Goal: Use online tool/utility: Utilize a website feature to perform a specific function

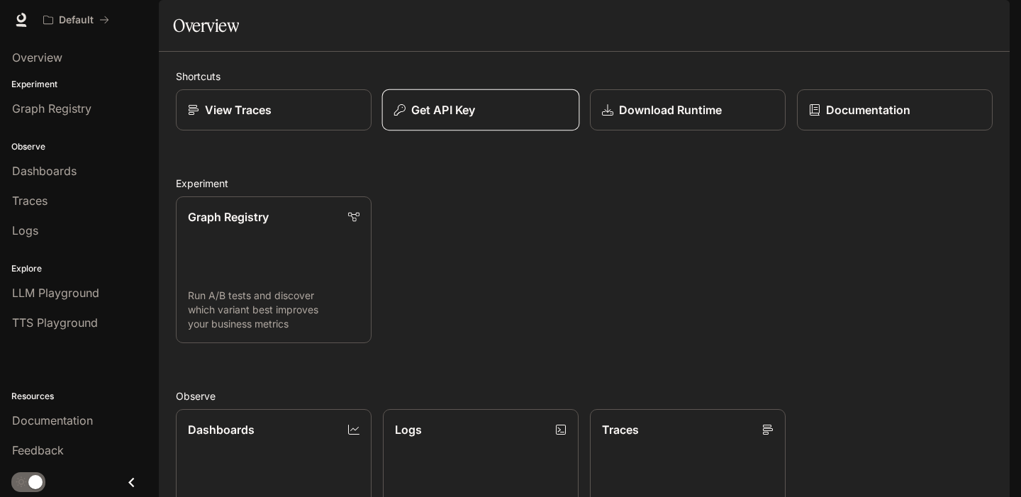
click at [514, 118] on div "Get API Key" at bounding box center [480, 109] width 173 height 17
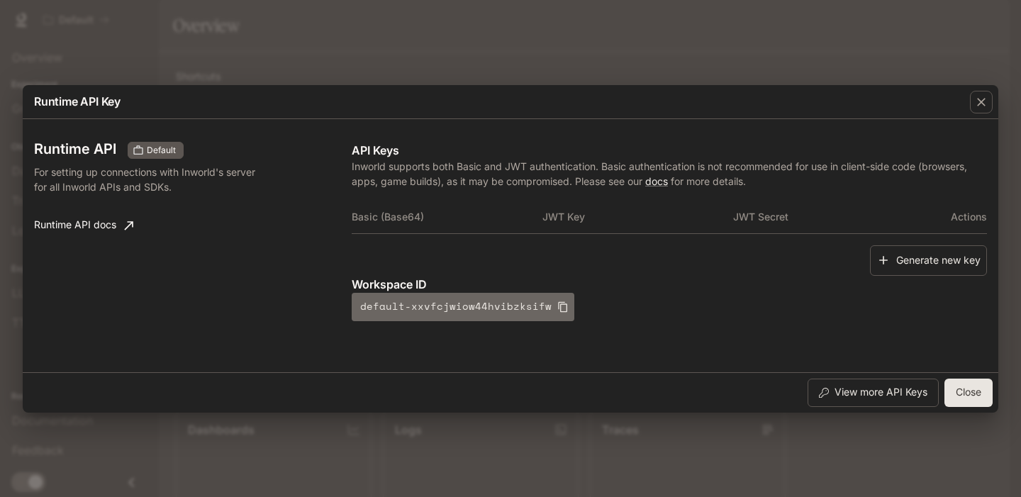
click at [557, 299] on button "default-xxvfcjwiow44hvibzksifw" at bounding box center [463, 307] width 223 height 28
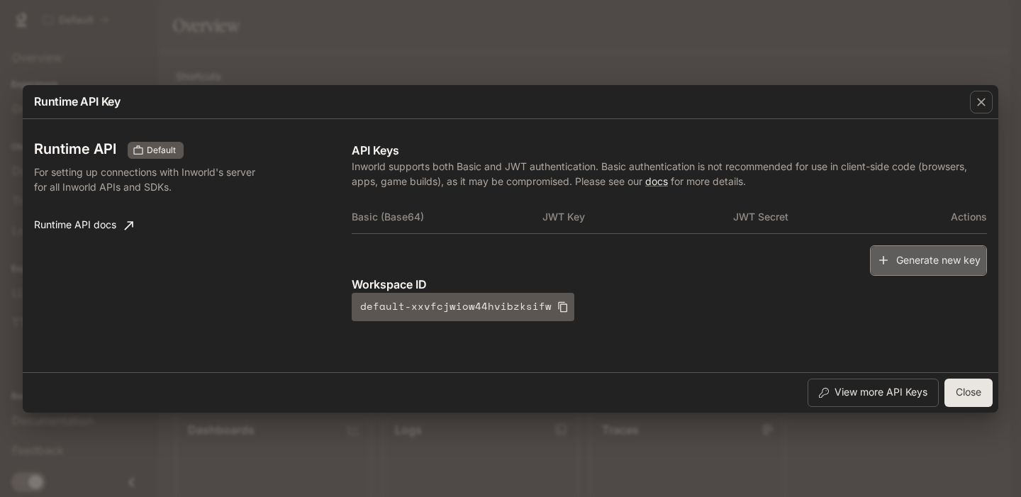
click at [926, 247] on button "Generate new key" at bounding box center [928, 260] width 117 height 30
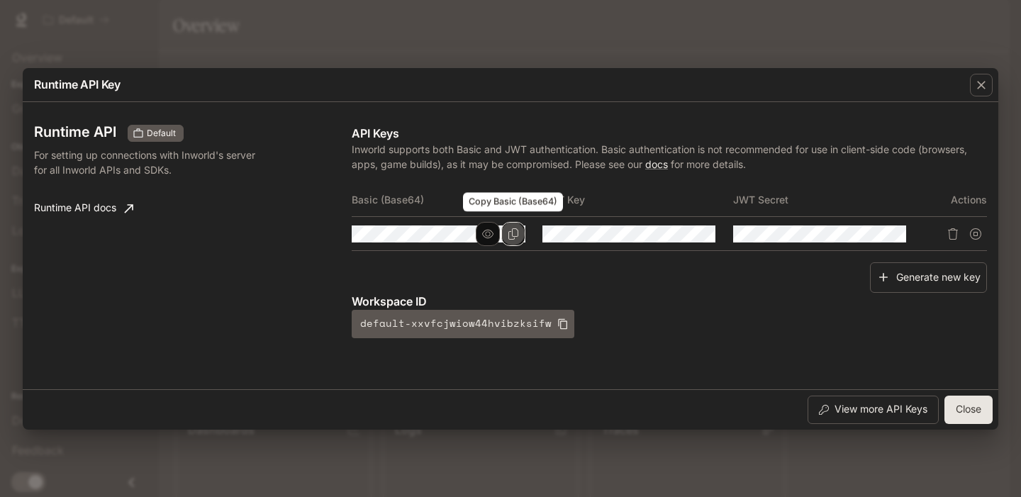
click at [515, 235] on icon "Copy Basic (Base64)" at bounding box center [513, 233] width 11 height 11
click at [959, 410] on button "Close" at bounding box center [968, 410] width 48 height 28
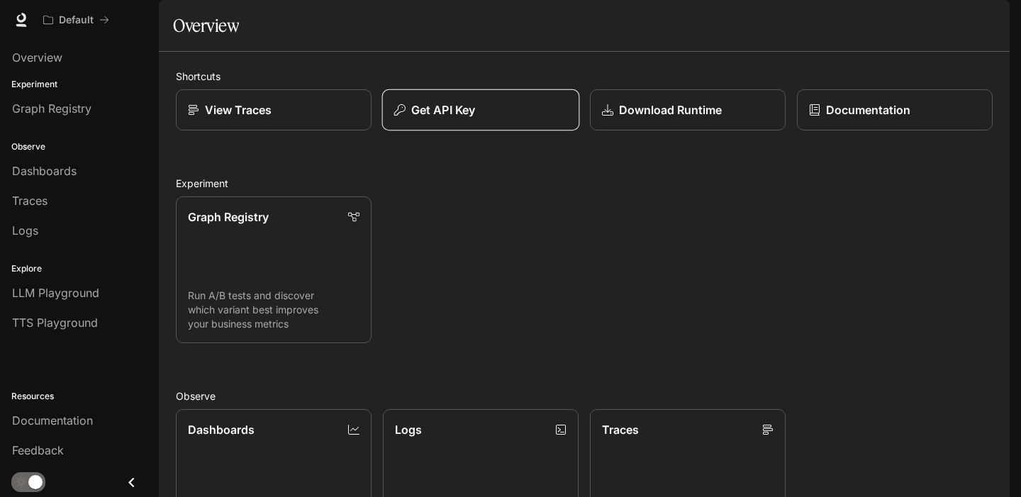
click at [500, 118] on div "Get API Key" at bounding box center [480, 109] width 173 height 17
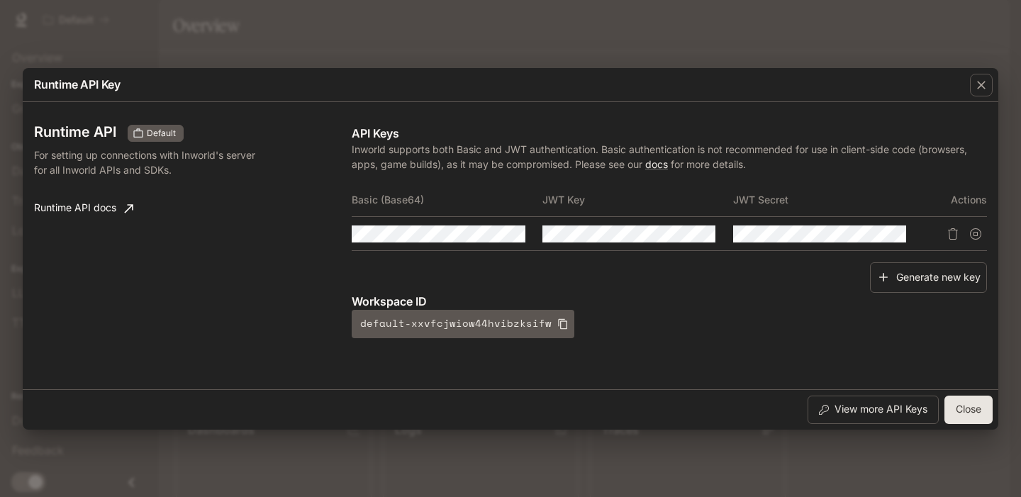
click at [987, 408] on button "Close" at bounding box center [968, 410] width 48 height 28
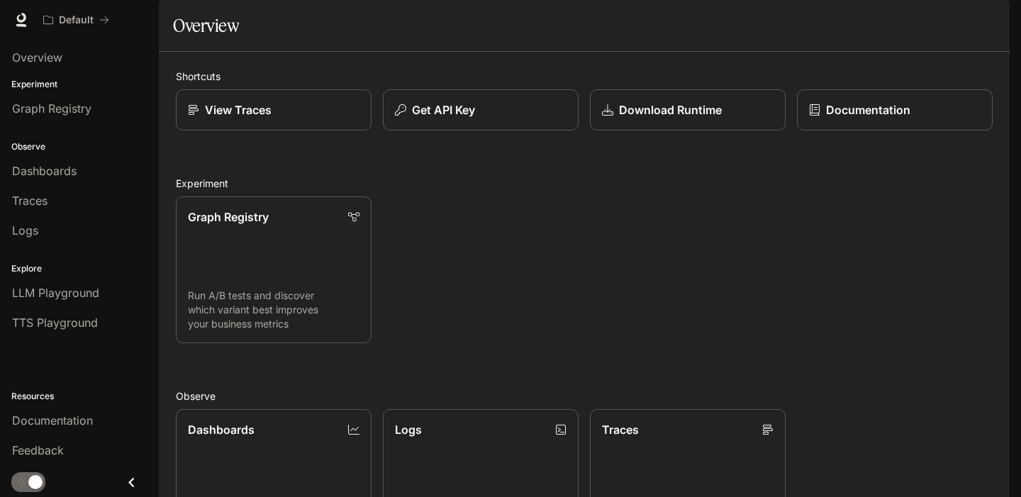
scroll to position [339, 0]
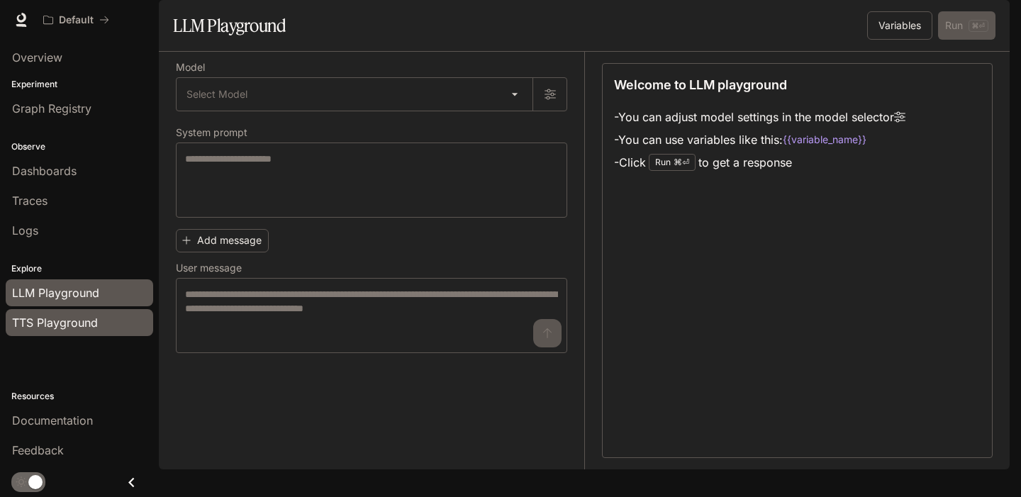
click at [85, 319] on span "TTS Playground" at bounding box center [55, 322] width 86 height 17
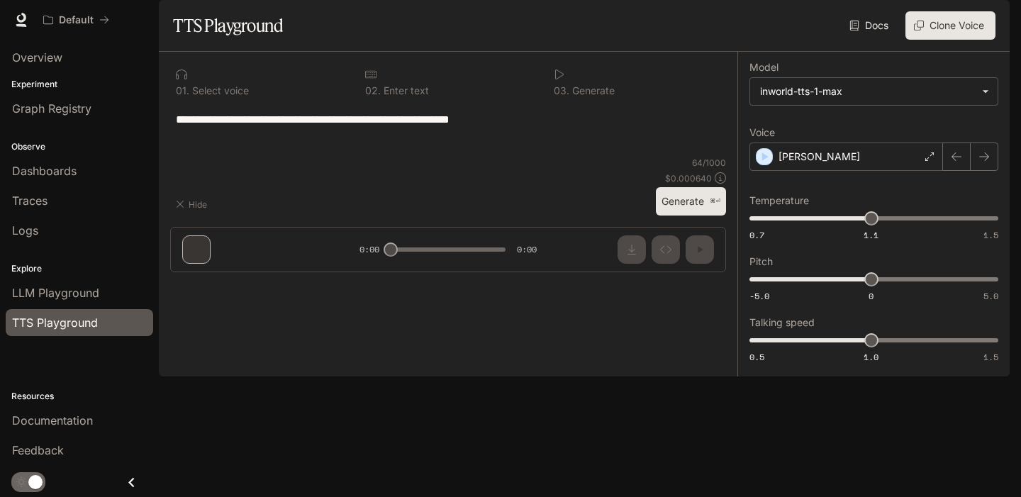
type textarea "**********"
type input "**********"
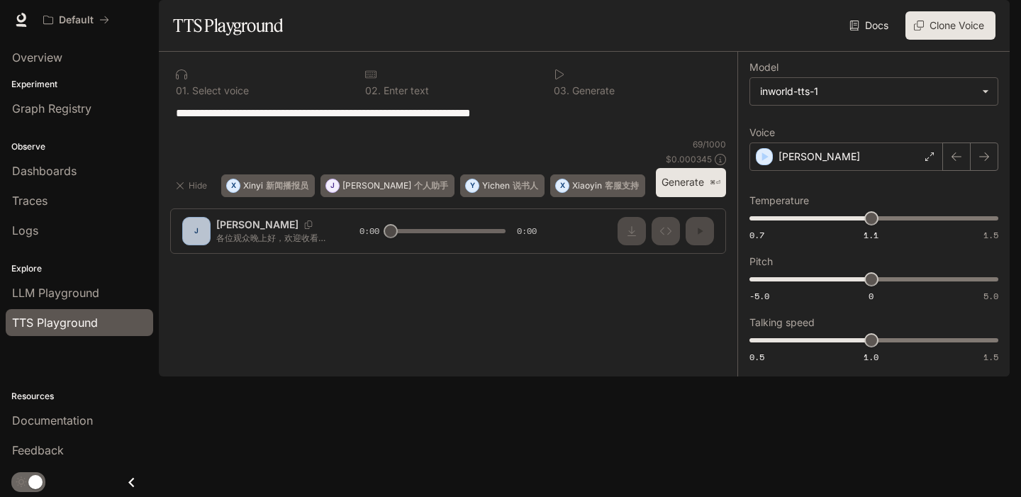
click at [690, 197] on button "Generate ⌘⏎" at bounding box center [691, 182] width 70 height 29
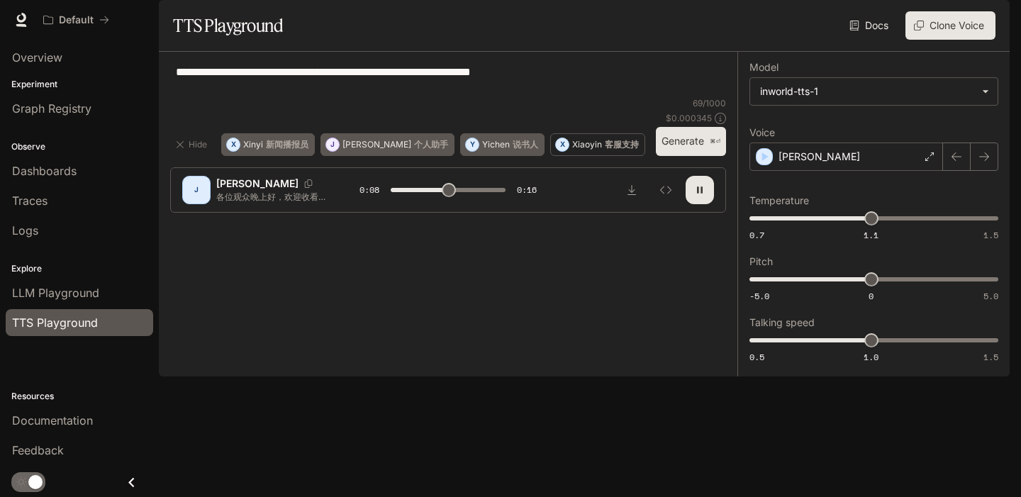
type input "***"
click at [605, 149] on p "客服支持" at bounding box center [622, 144] width 34 height 9
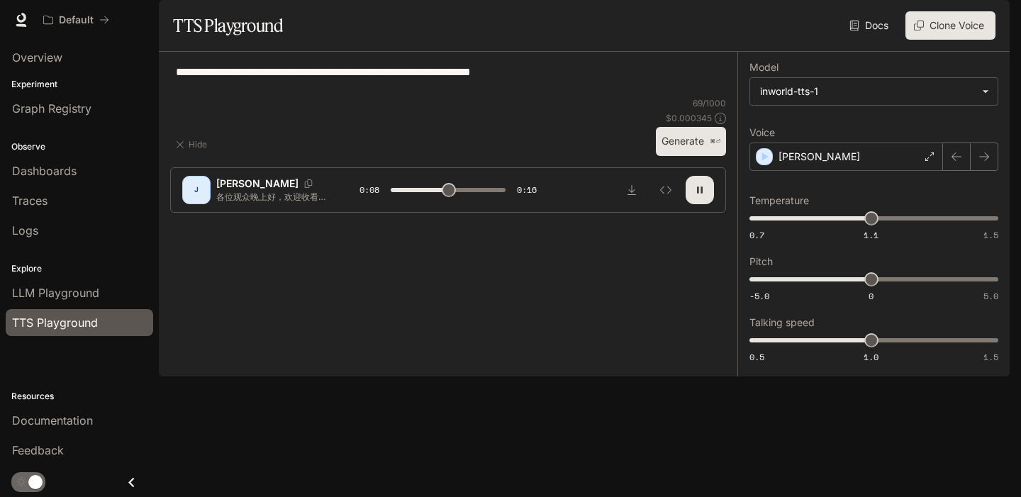
type textarea "**********"
type input "****"
type input "***"
drag, startPoint x: 871, startPoint y: 381, endPoint x: 888, endPoint y: 381, distance: 17.0
click at [888, 347] on span "1.1" at bounding box center [895, 340] width 14 height 14
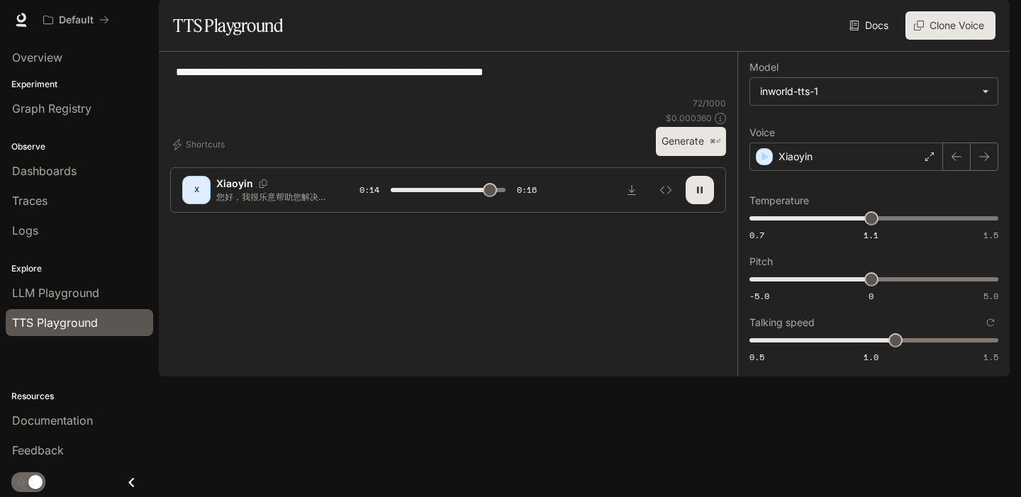
click at [713, 146] on p "⌘⏎" at bounding box center [715, 142] width 11 height 9
click at [679, 156] on button "Generate ⌘⏎" at bounding box center [691, 141] width 70 height 29
type input "*"
click at [874, 351] on span "0.5 1.0 1.5 1.1" at bounding box center [870, 340] width 243 height 21
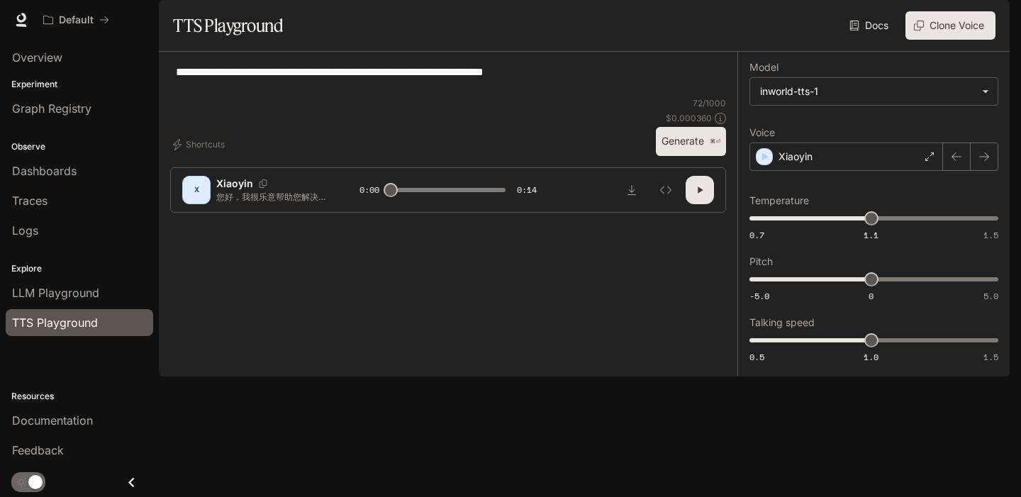
click at [692, 156] on button "Generate ⌘⏎" at bounding box center [691, 141] width 70 height 29
click at [930, 161] on icon at bounding box center [929, 156] width 9 height 9
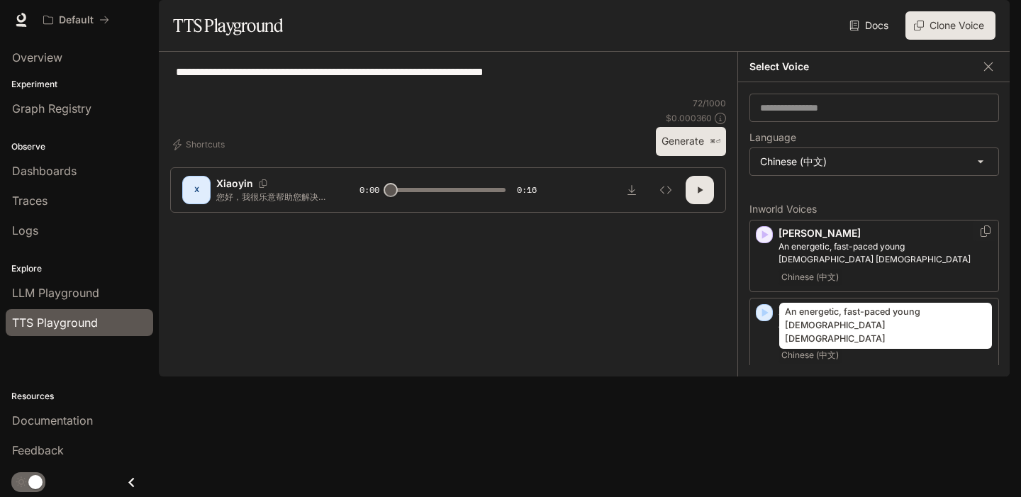
click at [859, 266] on p "An energetic, fast-paced young [DEMOGRAPHIC_DATA] [DEMOGRAPHIC_DATA]" at bounding box center [886, 253] width 214 height 26
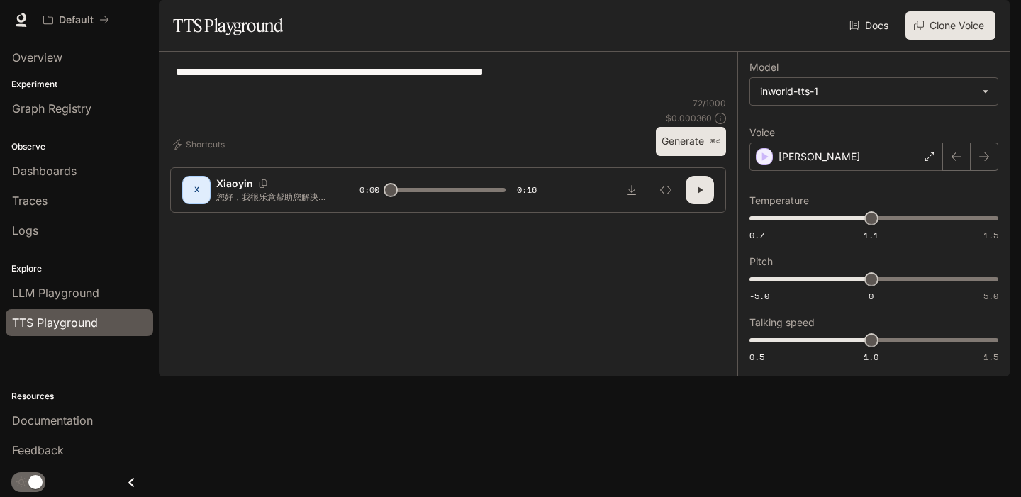
click at [706, 156] on button "Generate ⌘⏎" at bounding box center [691, 141] width 70 height 29
click at [822, 171] on div "[PERSON_NAME]" at bounding box center [846, 157] width 194 height 28
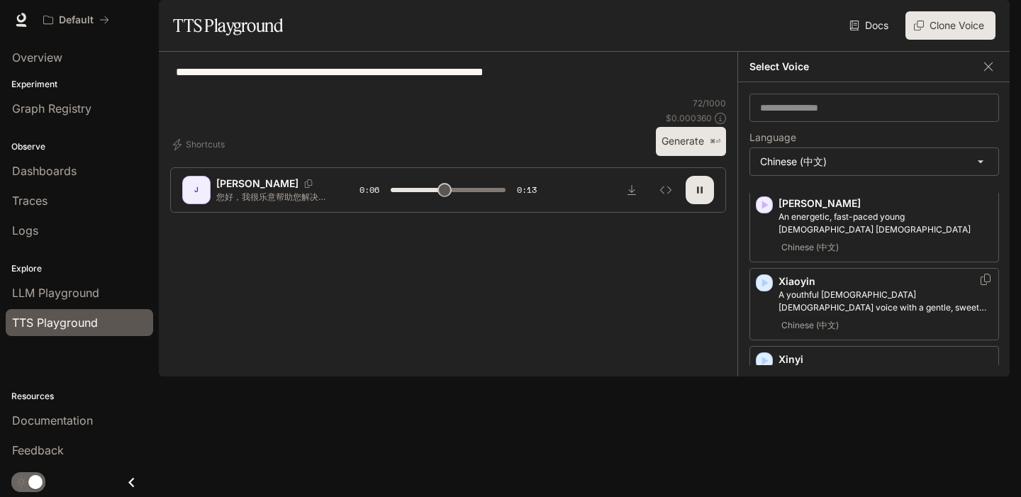
scroll to position [42, 0]
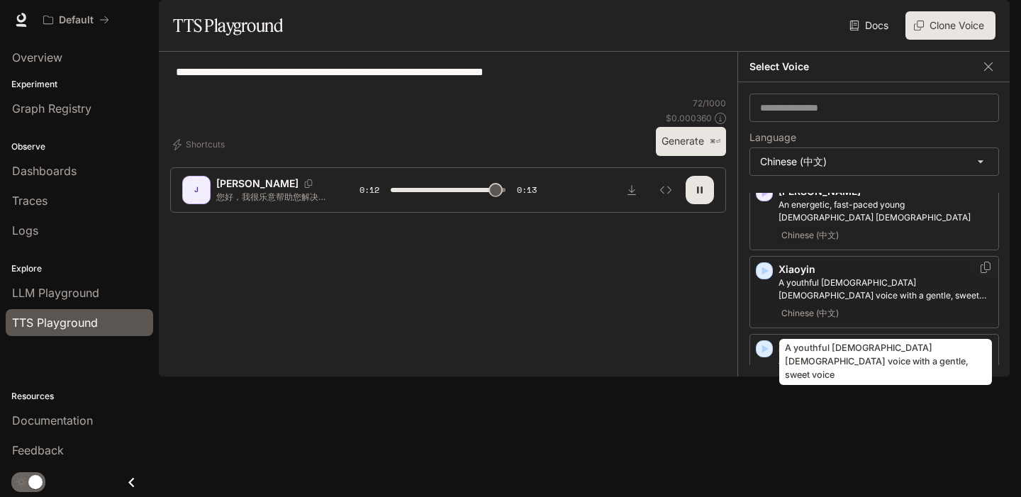
click at [827, 302] on p "A youthful [DEMOGRAPHIC_DATA] [DEMOGRAPHIC_DATA] voice with a gentle, sweet voi…" at bounding box center [886, 290] width 214 height 26
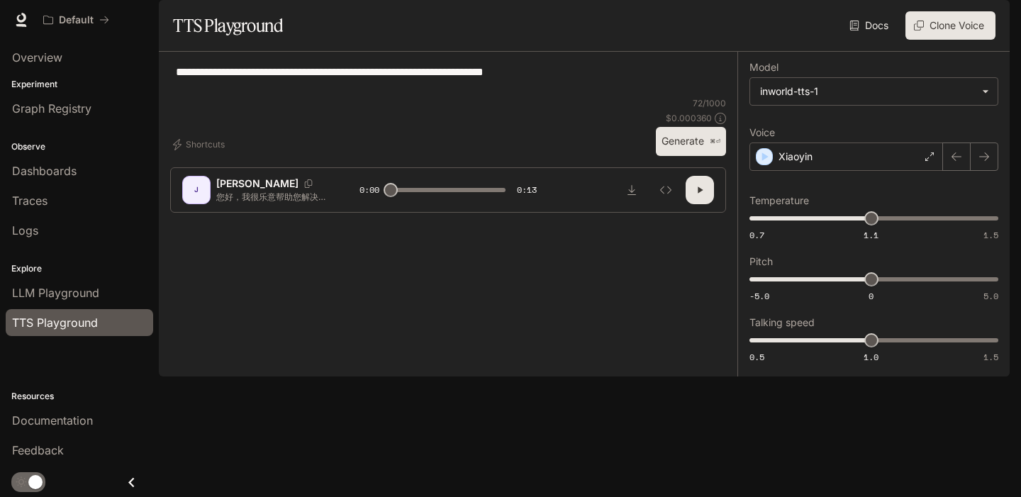
click at [686, 156] on button "Generate ⌘⏎" at bounding box center [691, 141] width 70 height 29
click at [811, 171] on div "Xiaoyin" at bounding box center [846, 157] width 194 height 28
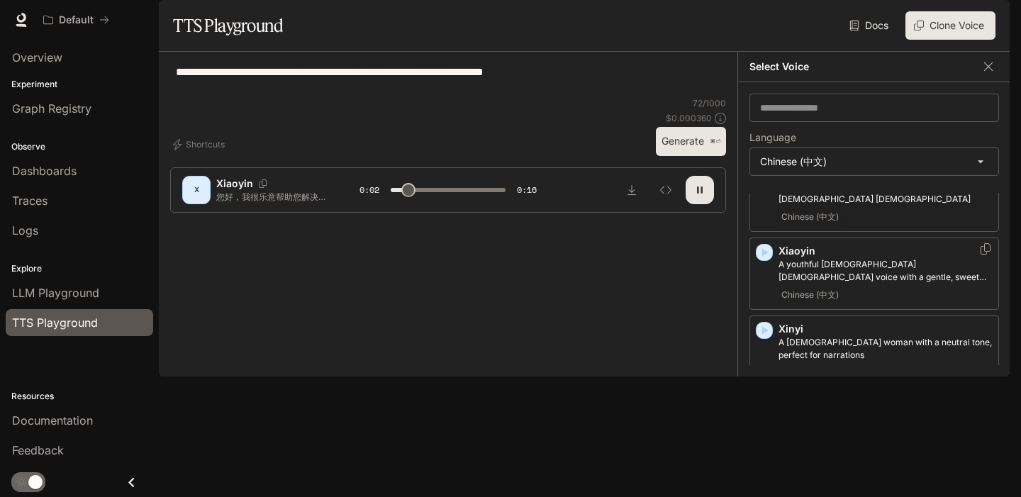
scroll to position [65, 0]
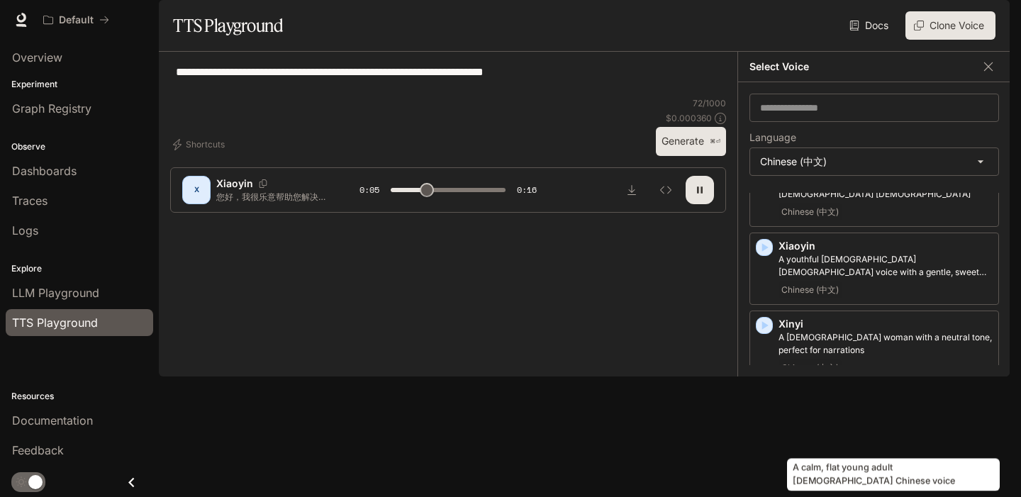
click at [812, 435] on p "A calm, flat young adult [DEMOGRAPHIC_DATA] Chinese voice" at bounding box center [886, 422] width 214 height 26
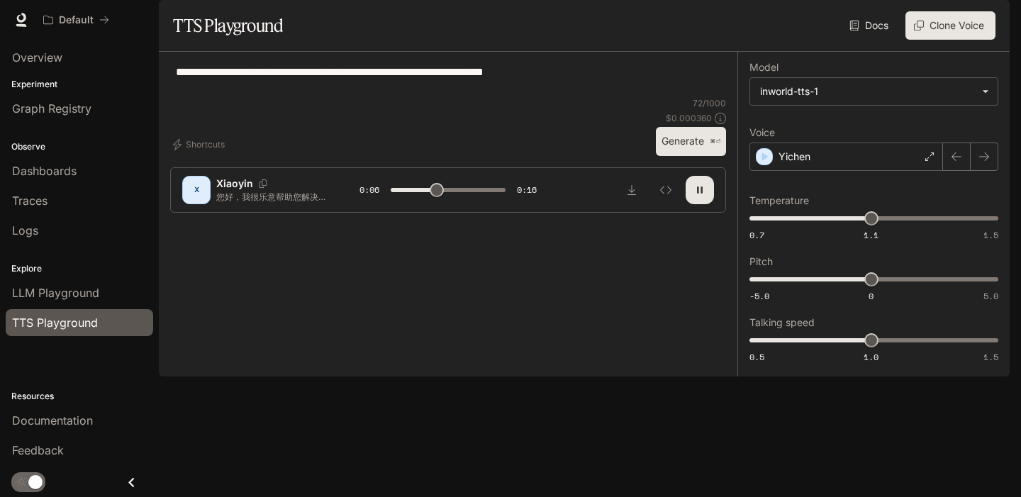
click at [684, 156] on button "Generate ⌘⏎" at bounding box center [691, 141] width 70 height 29
click at [881, 171] on div "Yichen" at bounding box center [846, 157] width 194 height 28
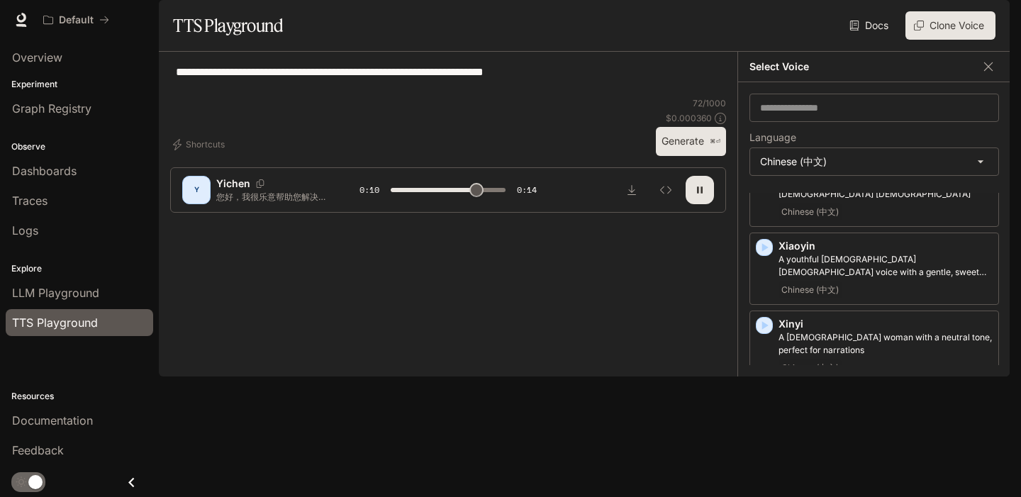
scroll to position [0, 0]
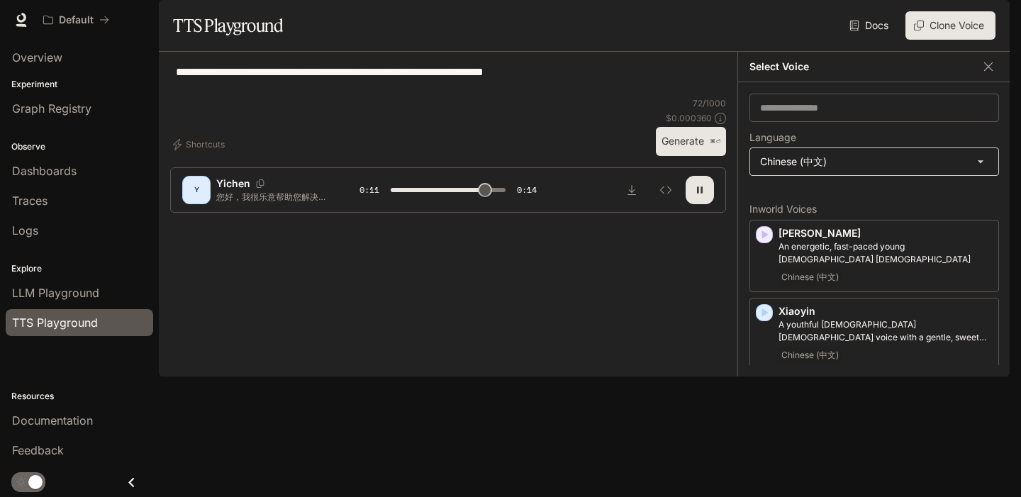
click at [852, 202] on body "**********" at bounding box center [510, 248] width 1021 height 497
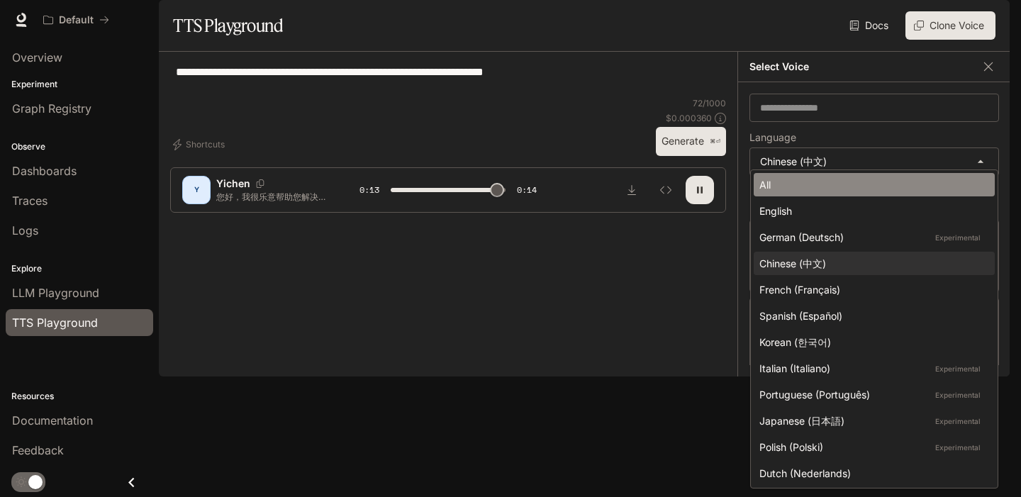
click at [845, 181] on div "All" at bounding box center [871, 184] width 224 height 15
type input "****"
type input "**********"
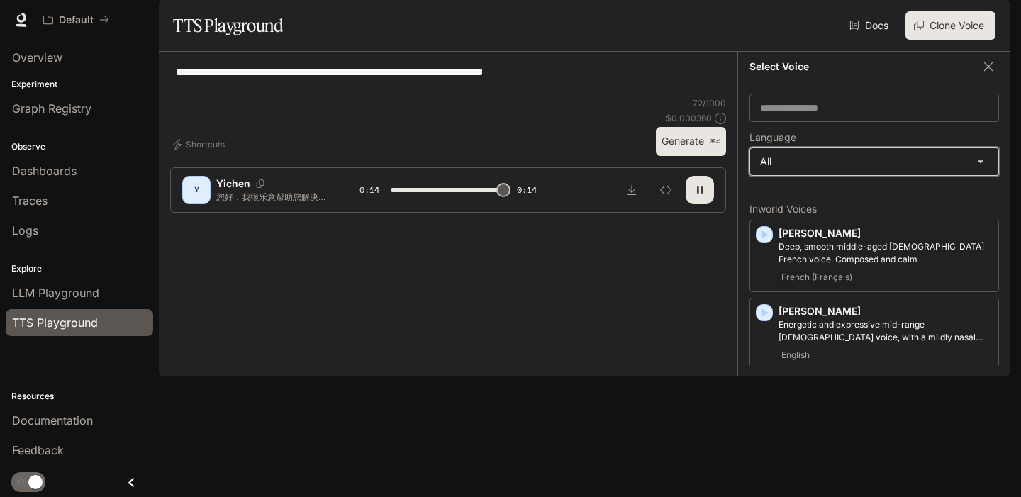
type input "*"
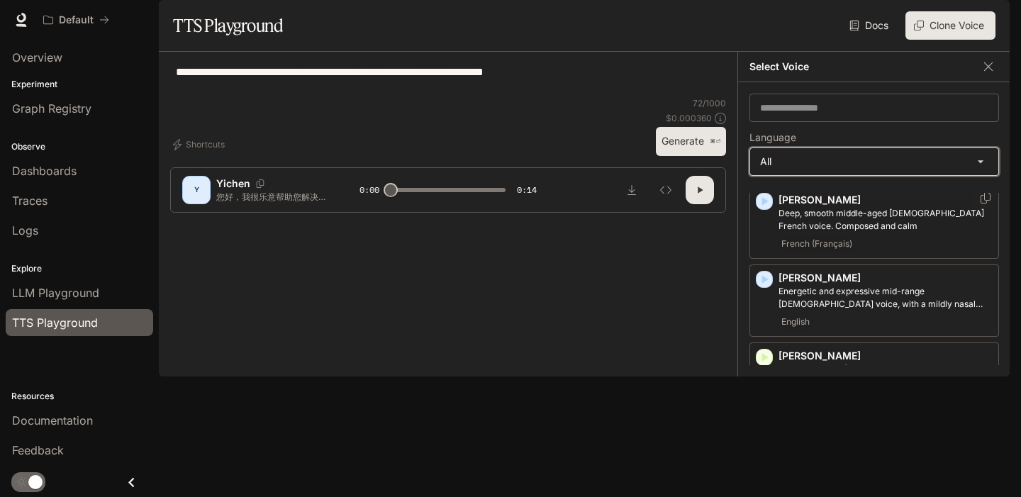
scroll to position [37, 0]
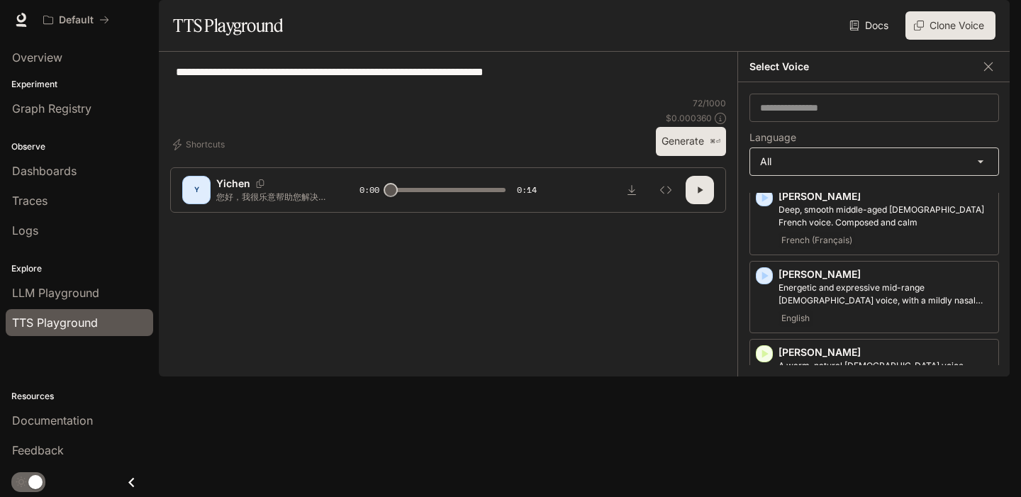
click at [840, 204] on body "**********" at bounding box center [510, 248] width 1021 height 497
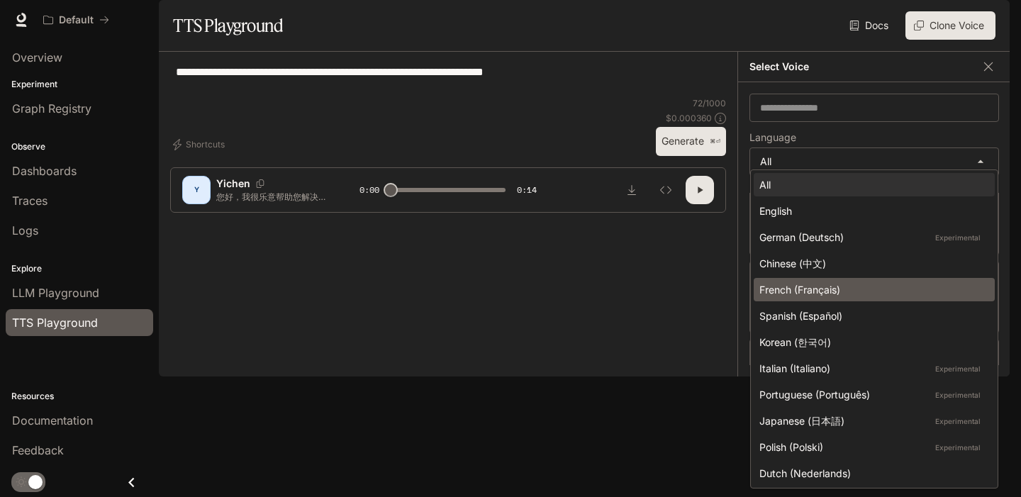
click at [841, 283] on div "French (Français)" at bounding box center [871, 289] width 224 height 15
type input "*****"
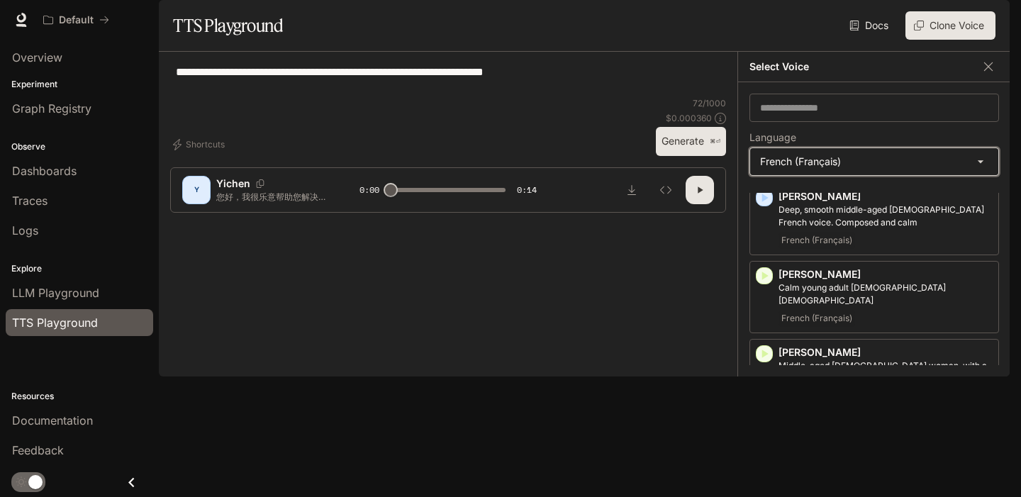
scroll to position [0, 0]
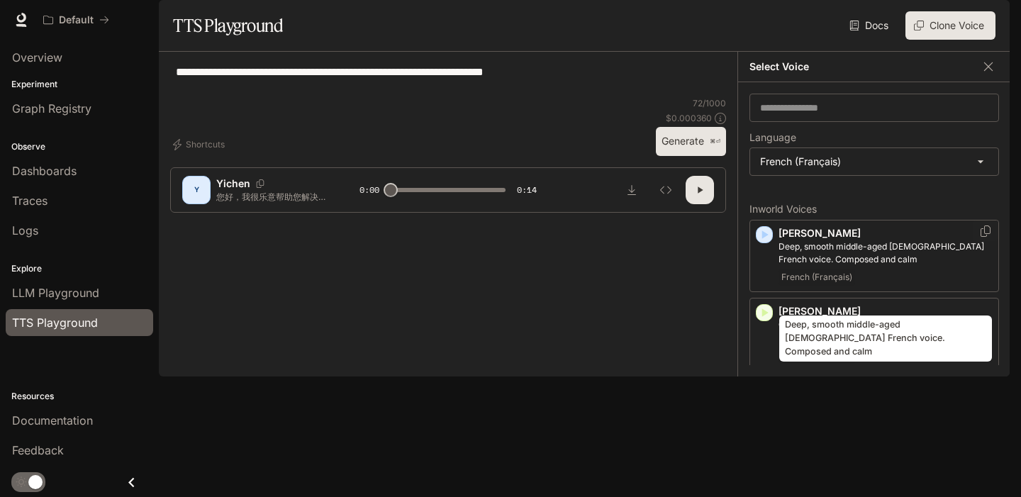
click at [837, 266] on p "Deep, smooth middle-aged [DEMOGRAPHIC_DATA] French voice. Composed and calm" at bounding box center [886, 253] width 214 height 26
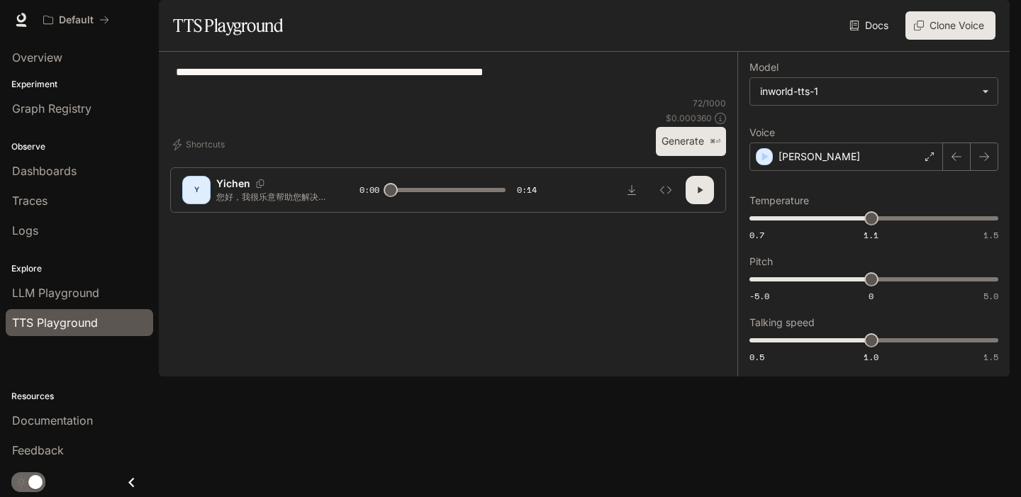
click at [689, 156] on button "Generate ⌘⏎" at bounding box center [691, 141] width 70 height 29
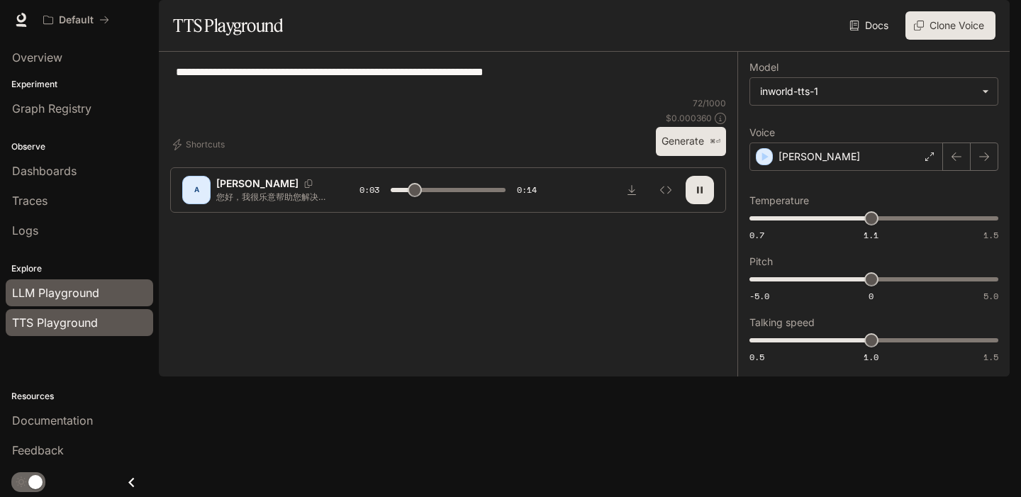
type input "***"
click at [86, 292] on span "LLM Playground" at bounding box center [55, 292] width 87 height 17
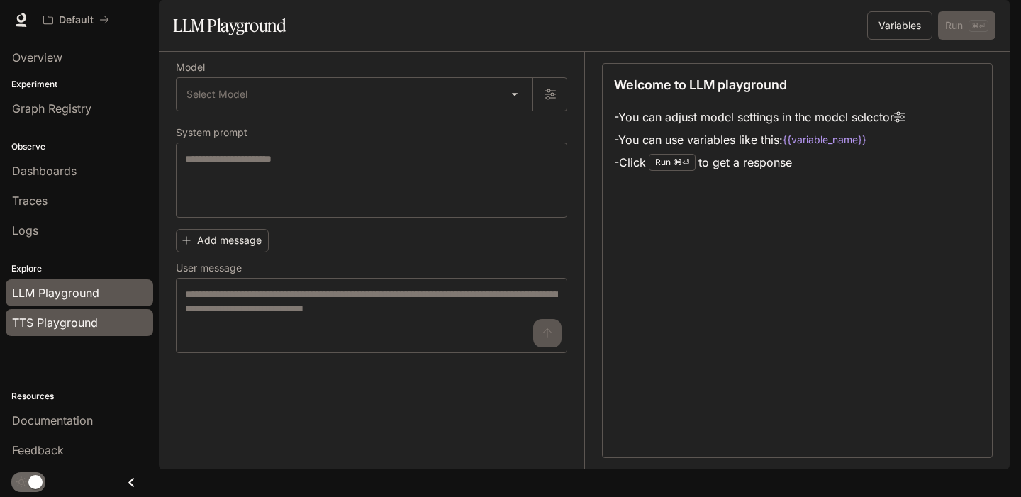
click at [88, 325] on span "TTS Playground" at bounding box center [55, 322] width 86 height 17
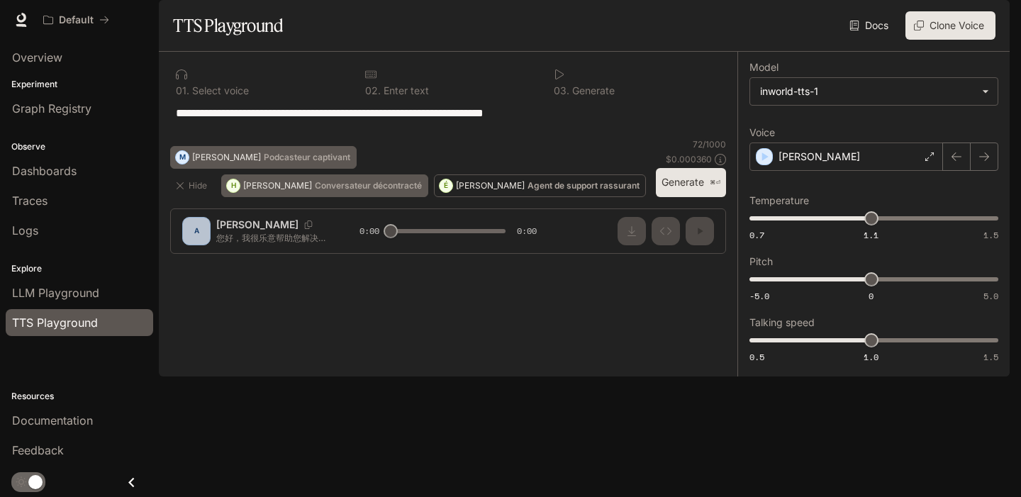
click at [434, 197] on button "É [PERSON_NAME] Agent de support rassurant" at bounding box center [540, 185] width 212 height 23
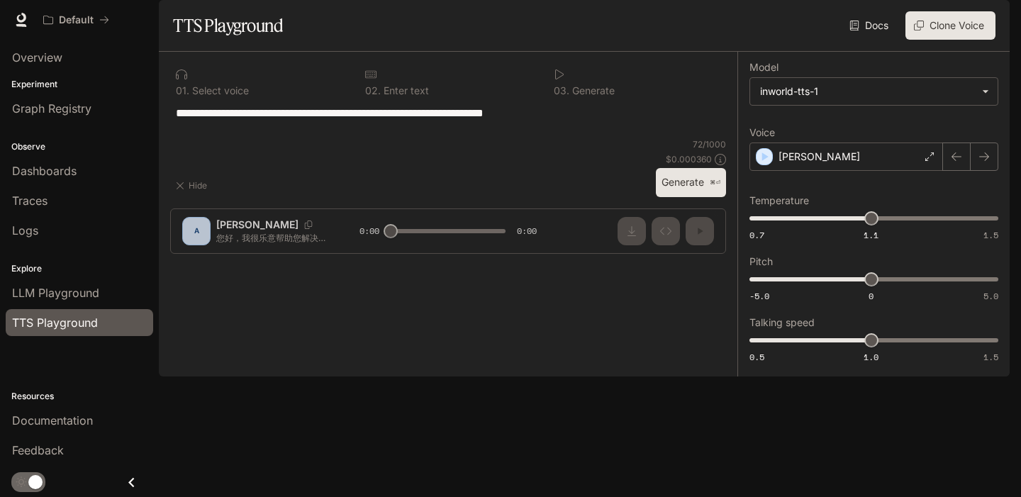
type textarea "**********"
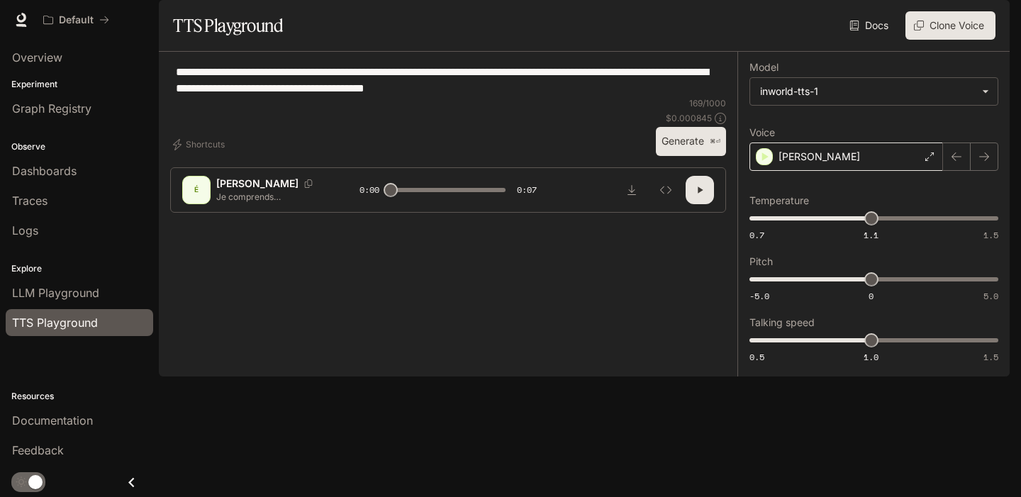
click at [807, 164] on p "[PERSON_NAME]" at bounding box center [820, 157] width 82 height 14
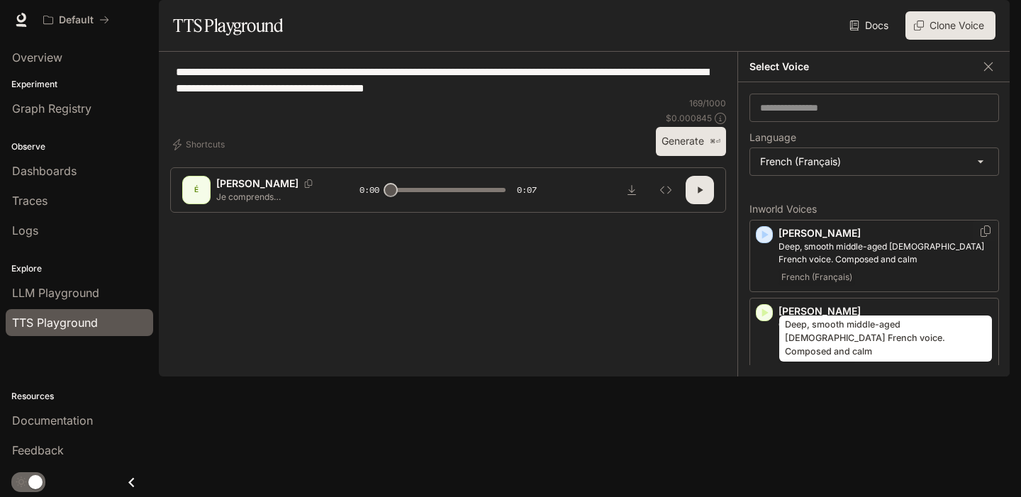
click at [807, 266] on p "Deep, smooth middle-aged [DEMOGRAPHIC_DATA] French voice. Composed and calm" at bounding box center [886, 253] width 214 height 26
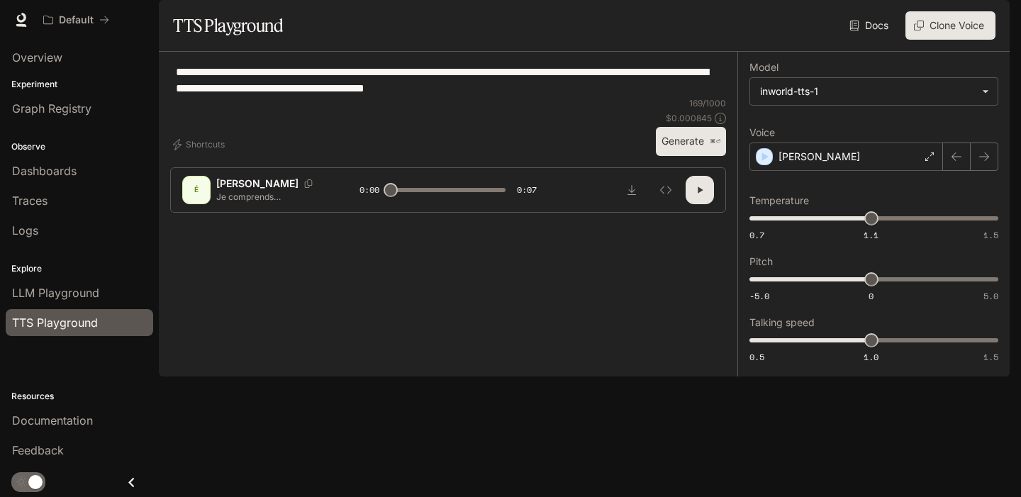
click at [671, 156] on button "Generate ⌘⏎" at bounding box center [691, 141] width 70 height 29
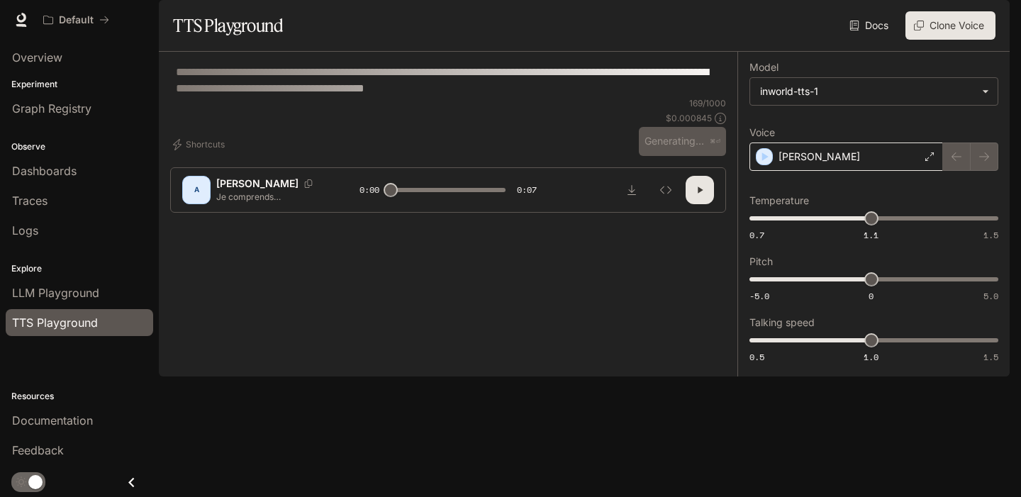
click at [842, 171] on div "[PERSON_NAME]" at bounding box center [846, 157] width 194 height 28
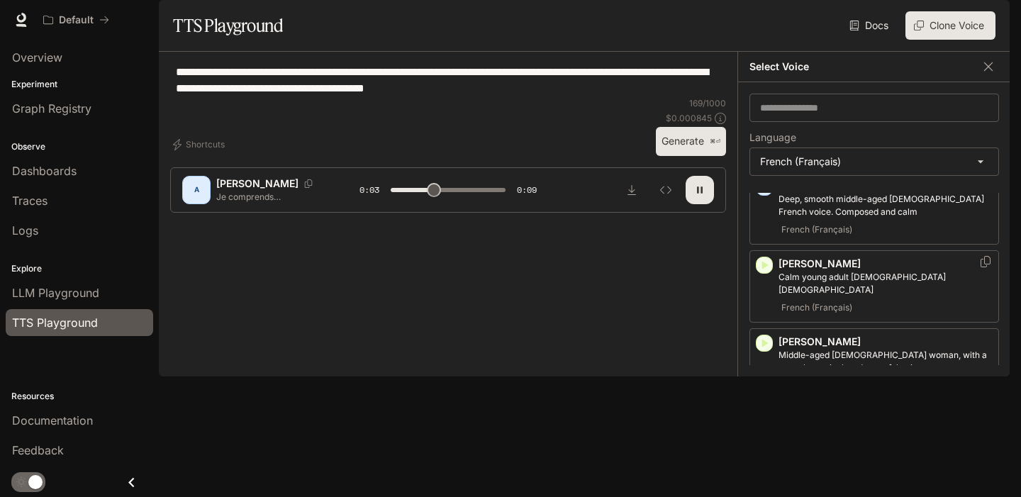
scroll to position [65, 0]
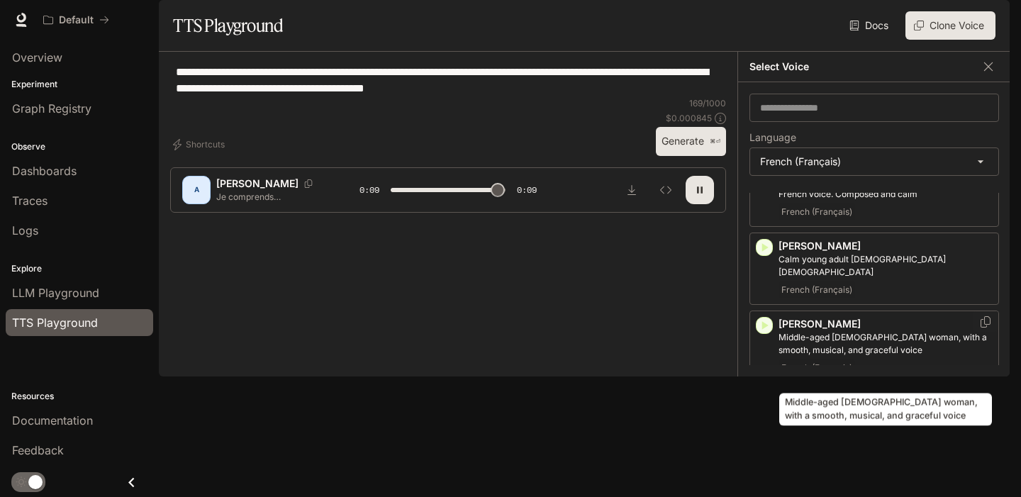
click at [835, 357] on p "Middle-aged [DEMOGRAPHIC_DATA] woman, with a smooth, musical, and graceful voice" at bounding box center [886, 344] width 214 height 26
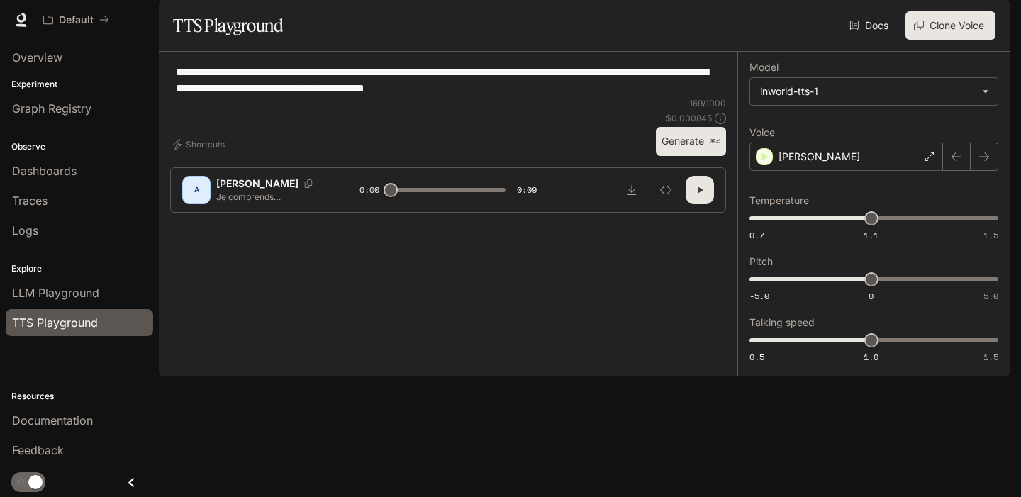
click at [692, 156] on button "Generate ⌘⏎" at bounding box center [691, 141] width 70 height 29
click at [814, 171] on div "[PERSON_NAME]" at bounding box center [846, 157] width 194 height 28
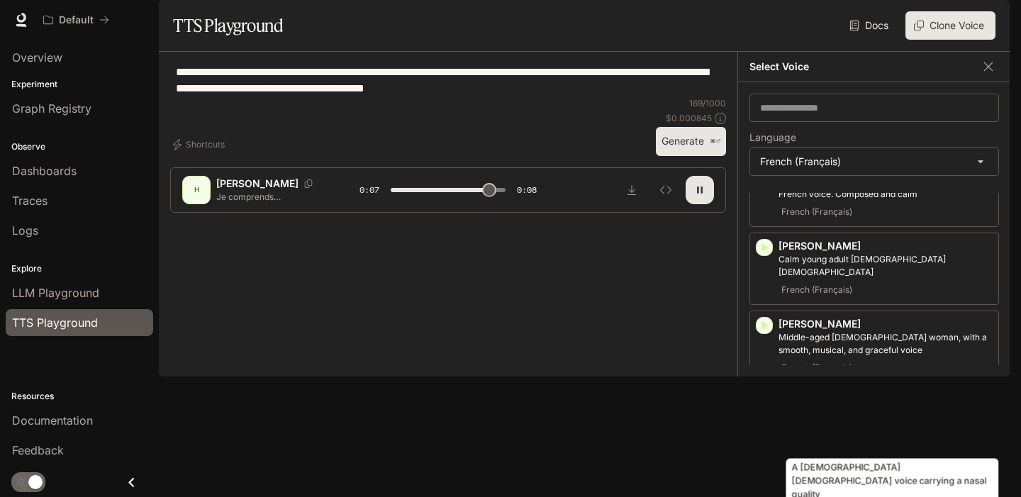
click at [803, 435] on p "A [DEMOGRAPHIC_DATA] [DEMOGRAPHIC_DATA] voice carrying a nasal quality" at bounding box center [886, 422] width 214 height 26
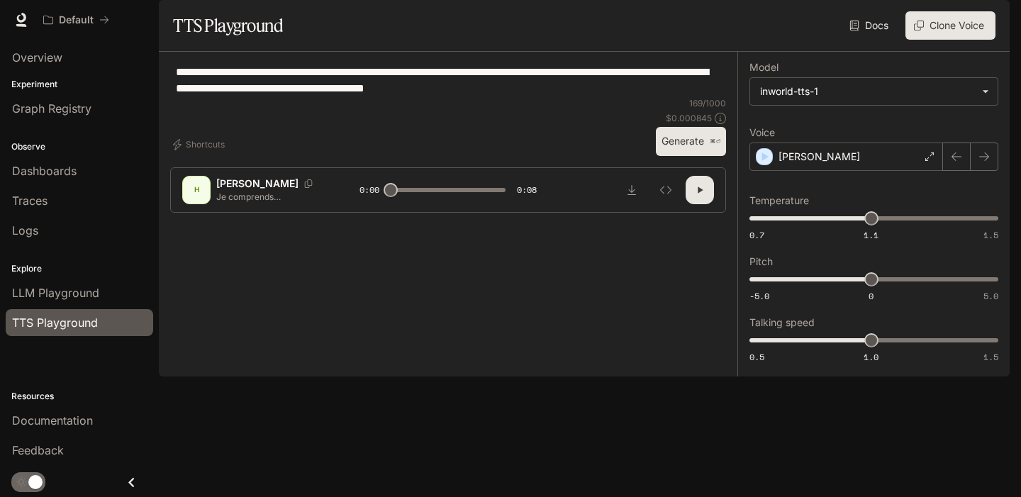
click at [687, 156] on button "Generate ⌘⏎" at bounding box center [691, 141] width 70 height 29
type input "*"
click at [813, 164] on p "[PERSON_NAME]" at bounding box center [820, 157] width 82 height 14
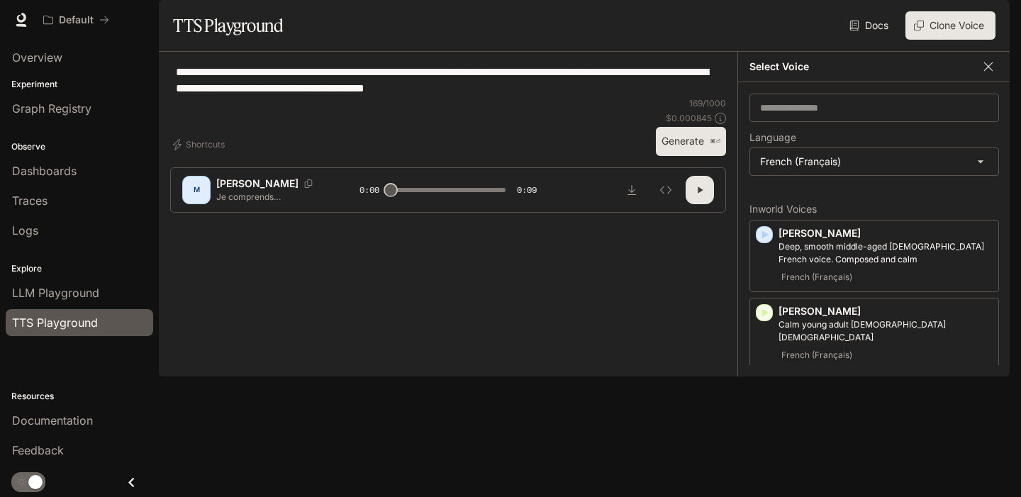
click at [983, 74] on icon "button" at bounding box center [988, 67] width 14 height 14
